Goal: Information Seeking & Learning: Learn about a topic

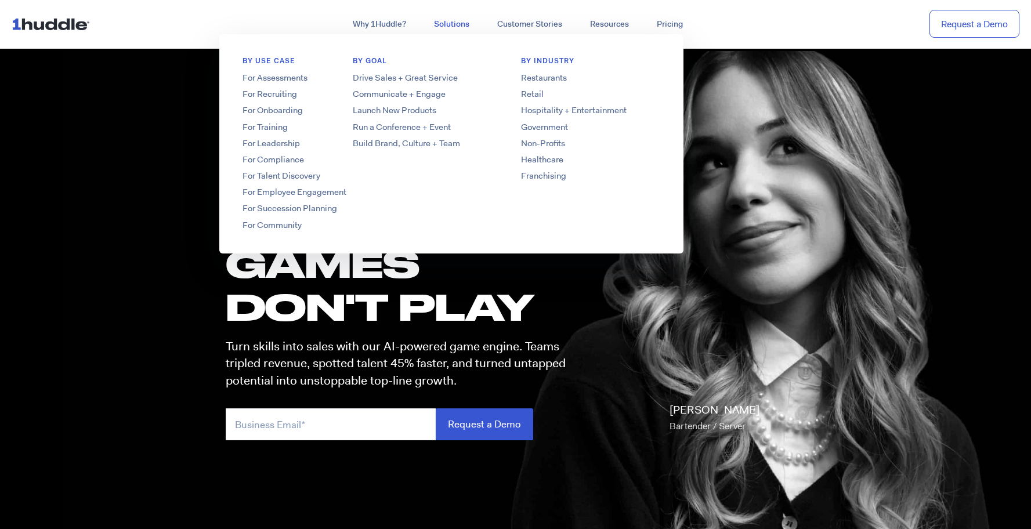
click at [450, 24] on link "Solutions" at bounding box center [451, 24] width 63 height 21
click at [284, 111] on link "For Onboarding" at bounding box center [312, 110] width 186 height 12
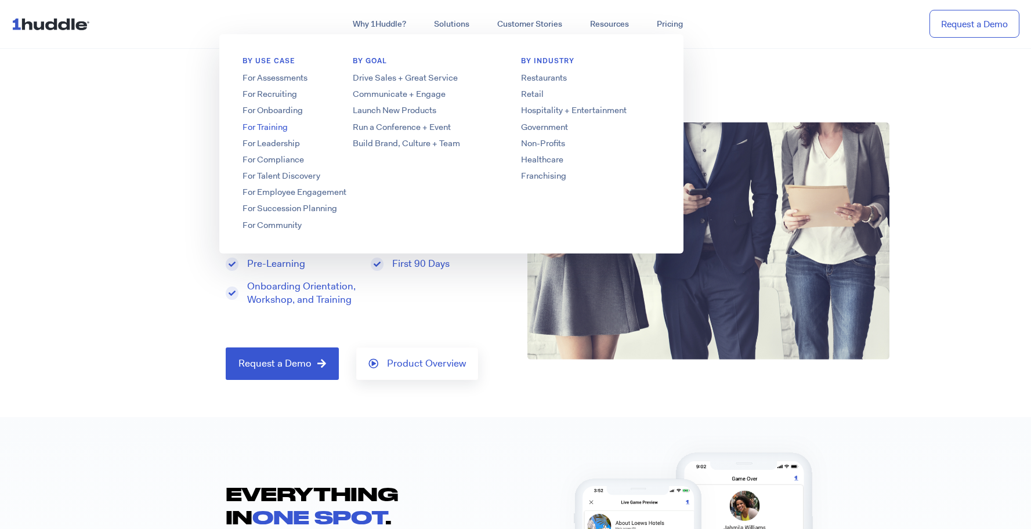
click at [277, 129] on link "For Training" at bounding box center [312, 127] width 186 height 12
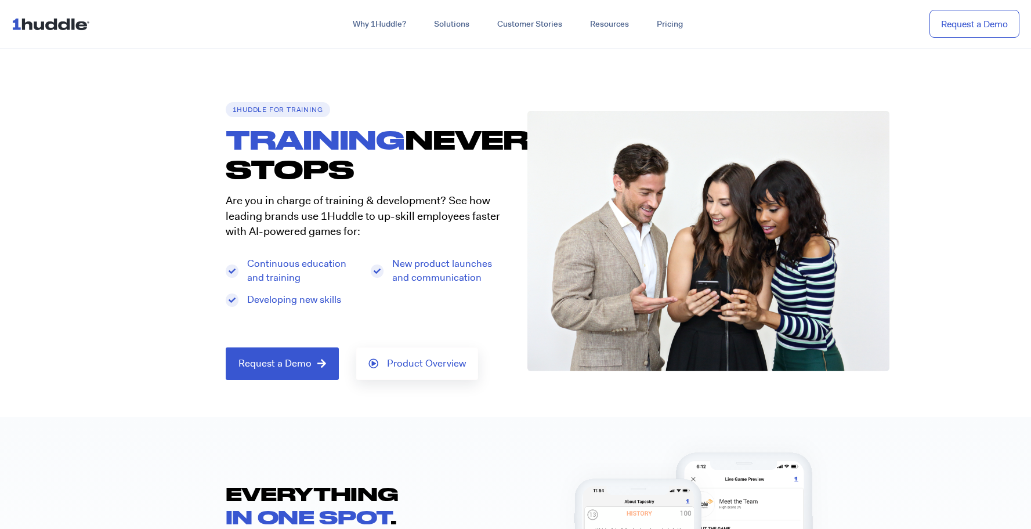
scroll to position [116, 0]
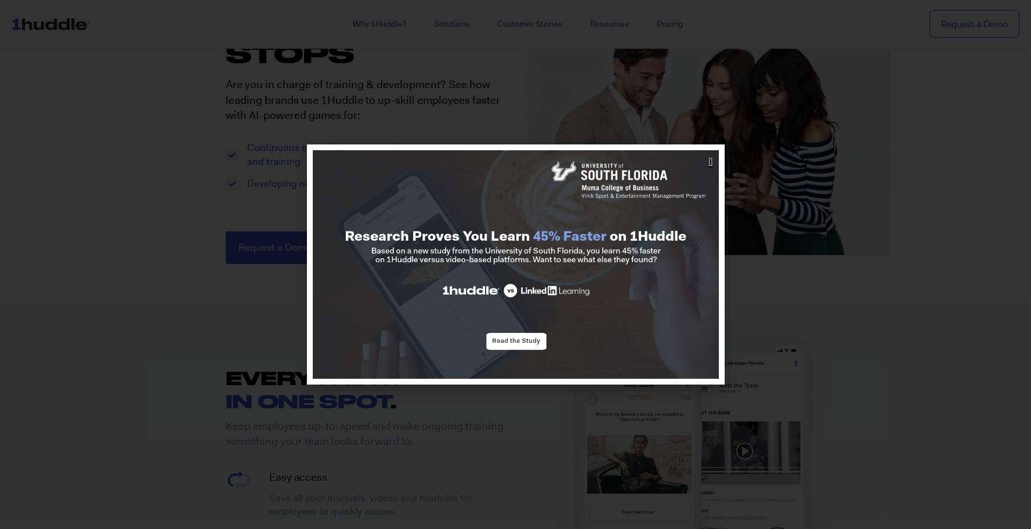
click at [711, 159] on icon "Close" at bounding box center [710, 162] width 4 height 12
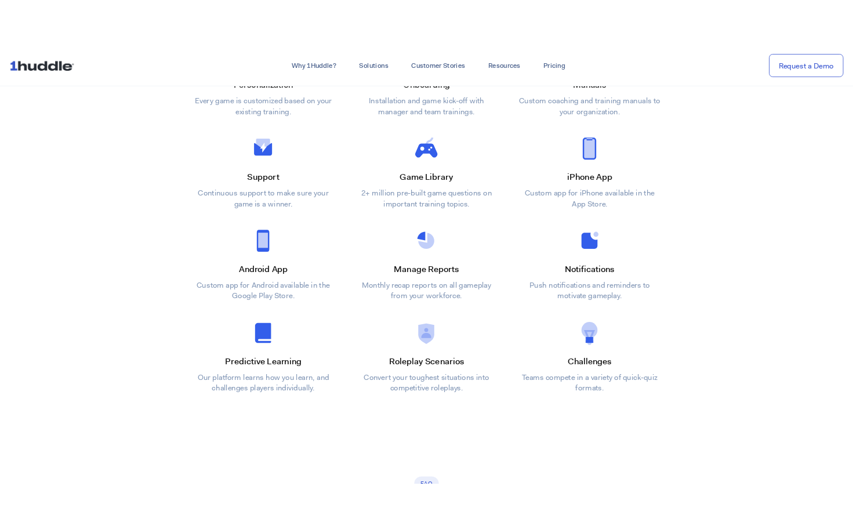
scroll to position [2030, 0]
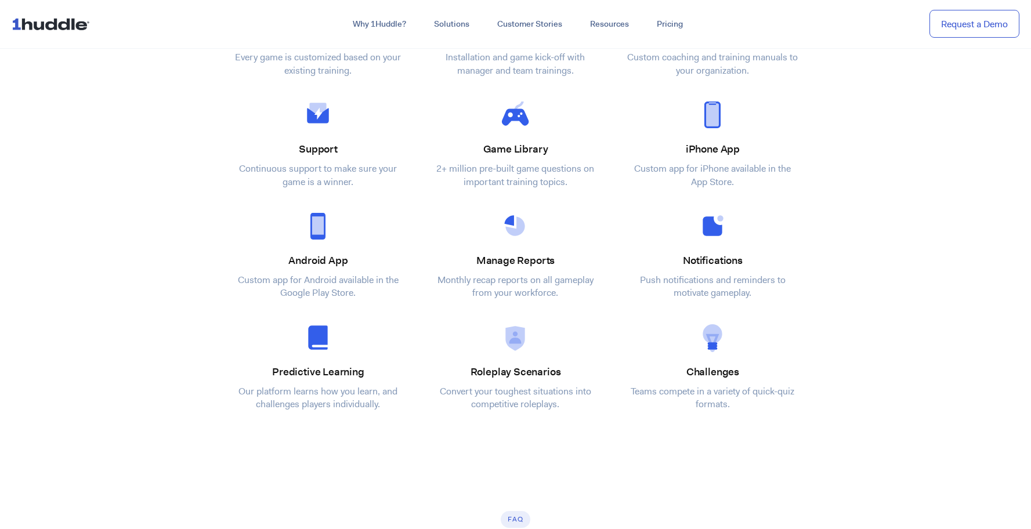
click at [962, 222] on section "Stockholm-icons / General / Settings-2 Created with Sketch. Personalization Eve…" at bounding box center [515, 214] width 1031 height 484
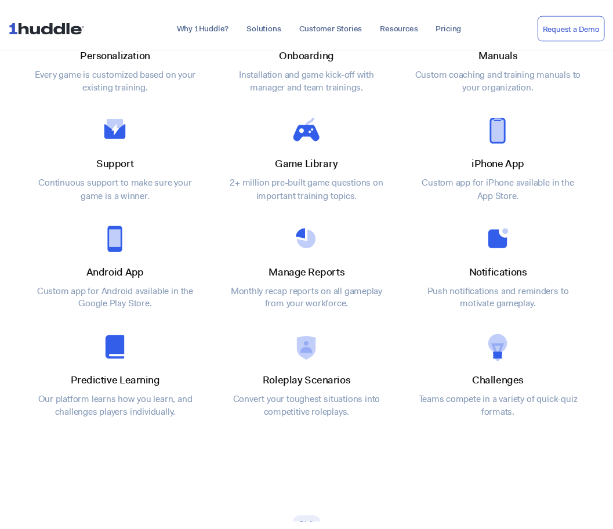
scroll to position [2034, 0]
